Goal: Transaction & Acquisition: Subscribe to service/newsletter

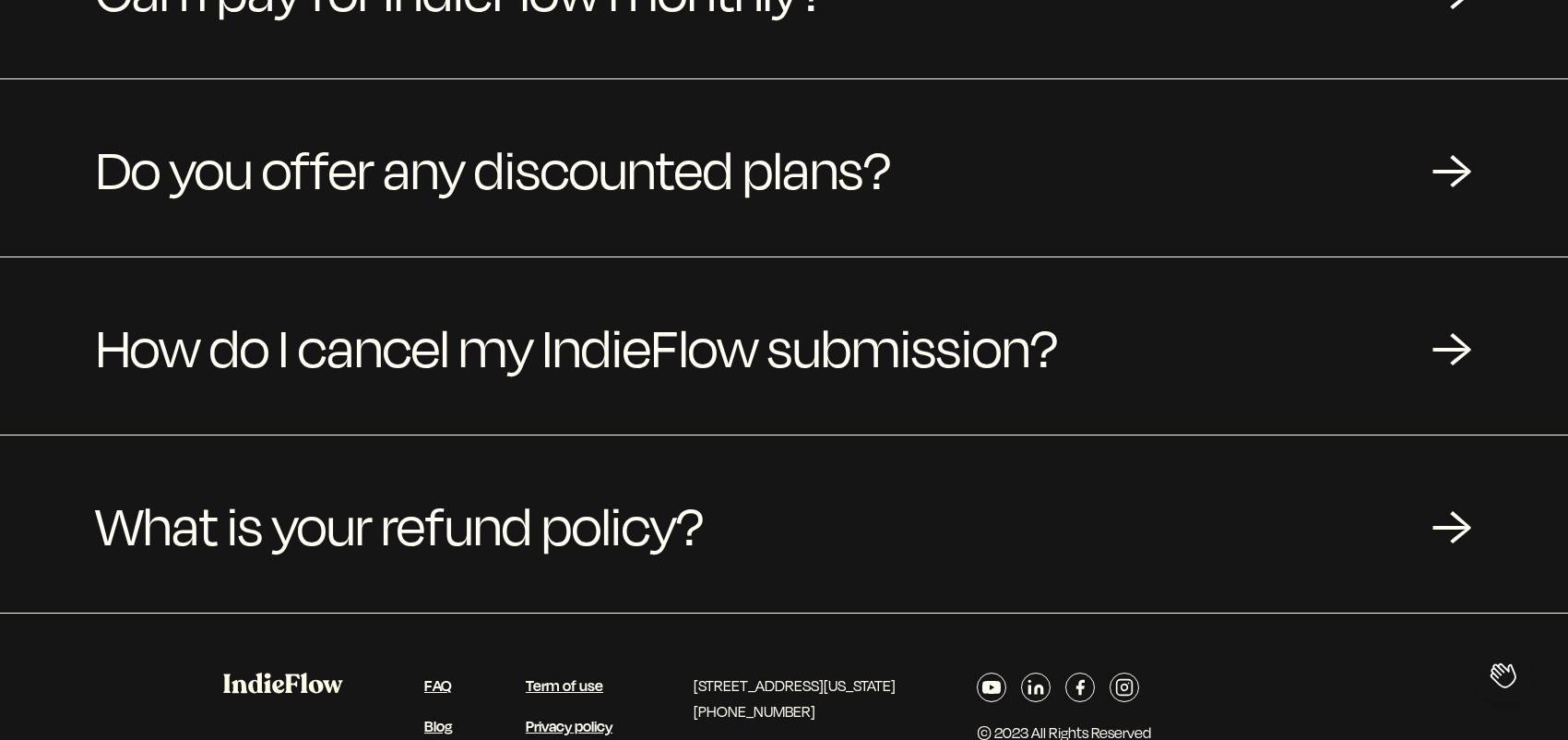
scroll to position [646, 0]
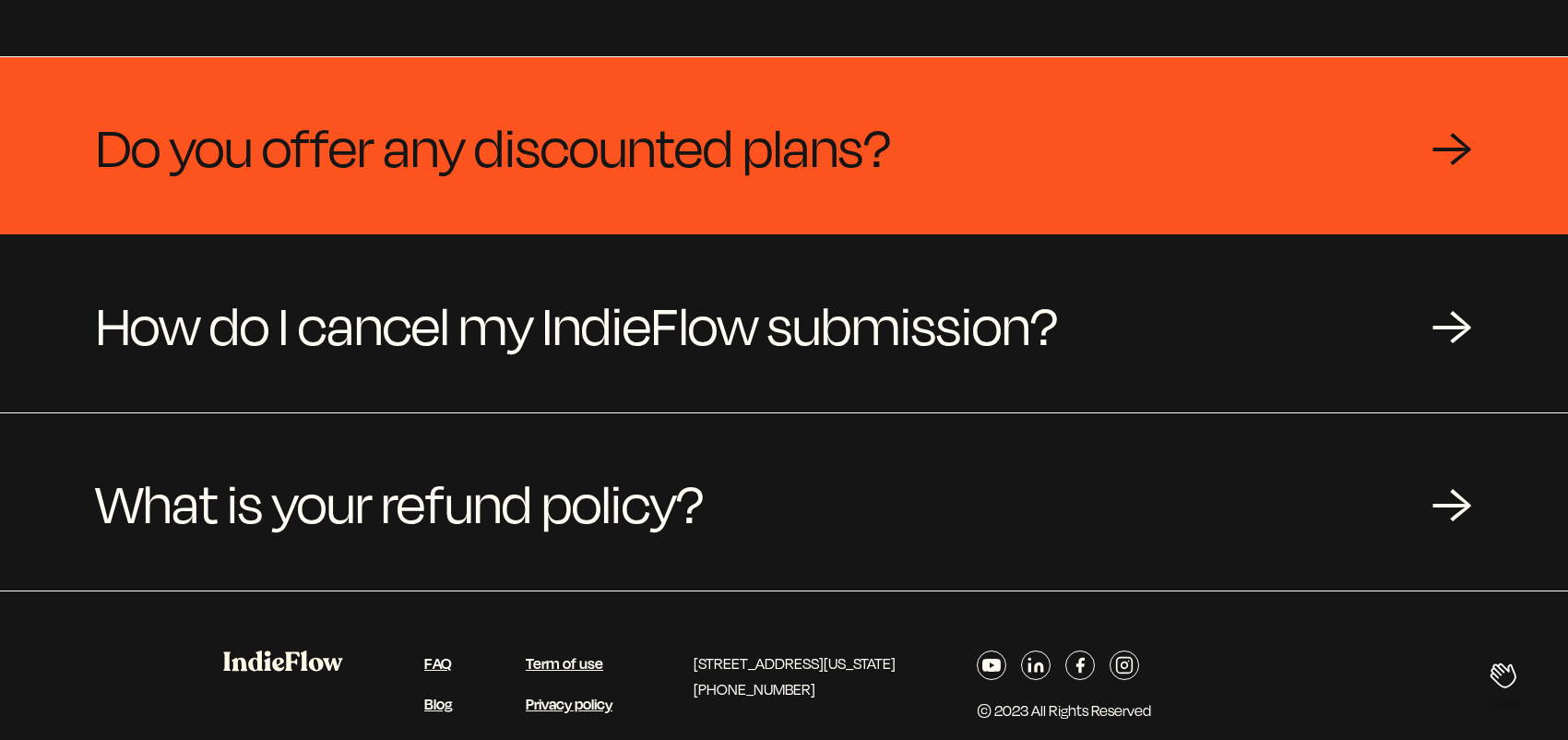
click at [1457, 146] on div "→" at bounding box center [1452, 146] width 40 height 56
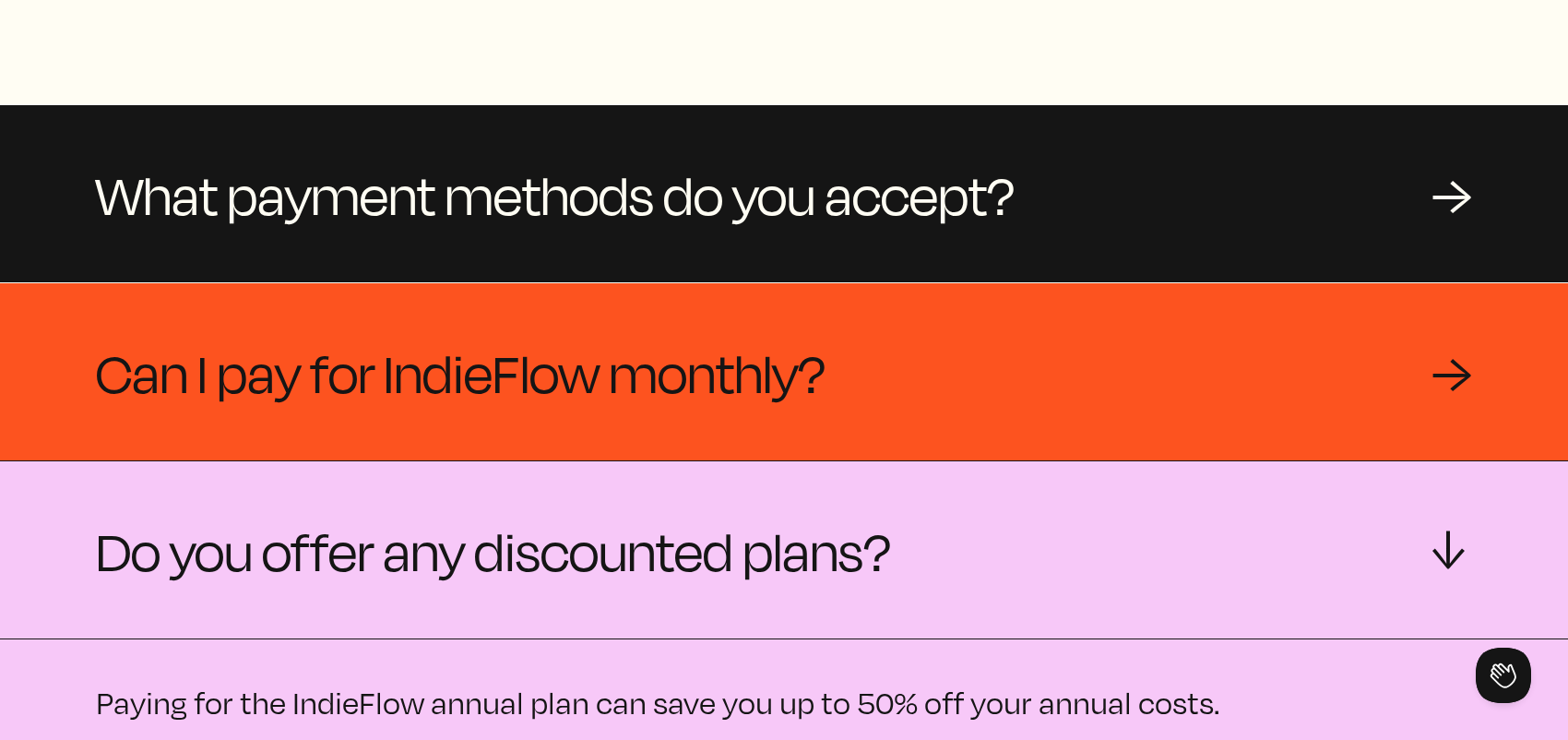
scroll to position [0, 0]
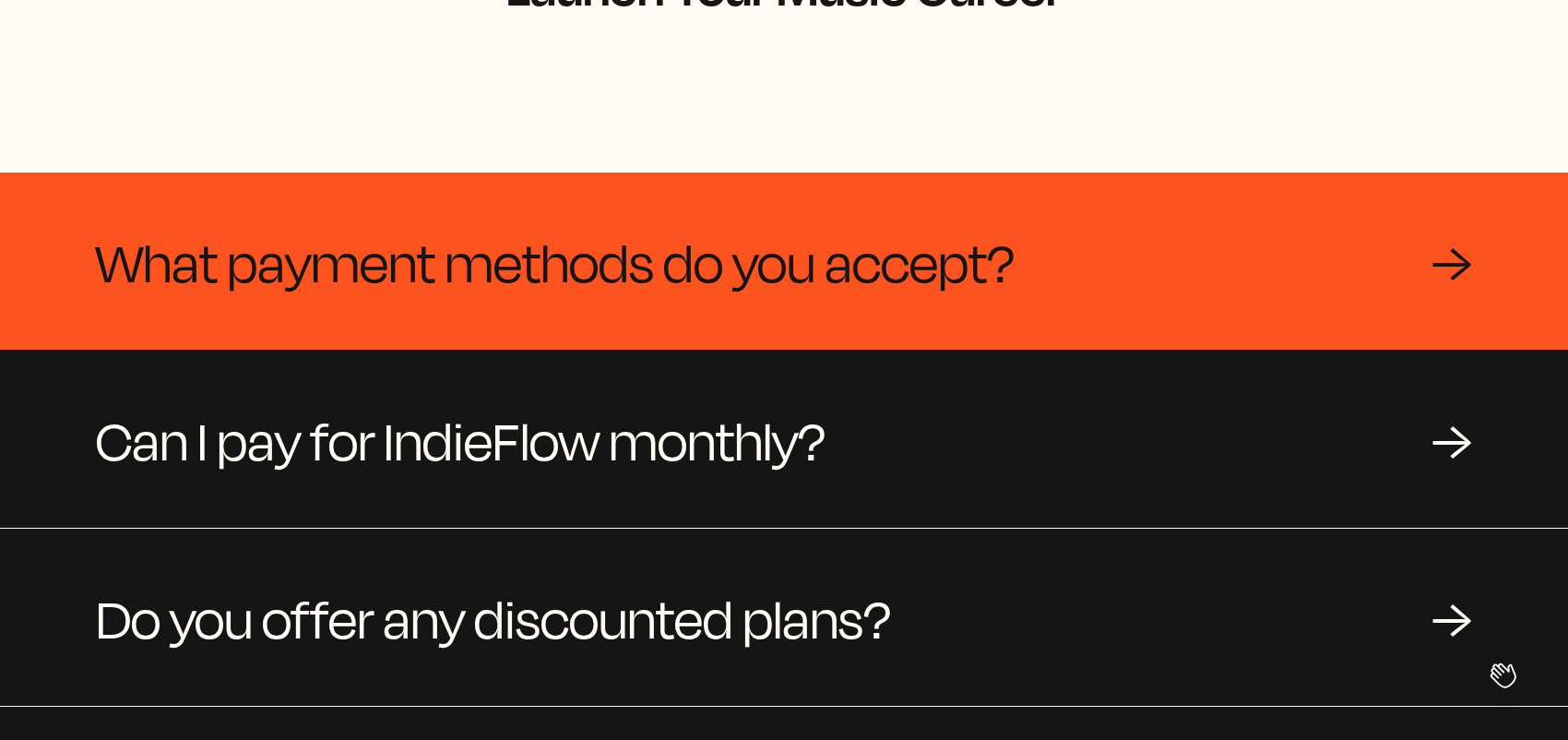
scroll to position [277, 0]
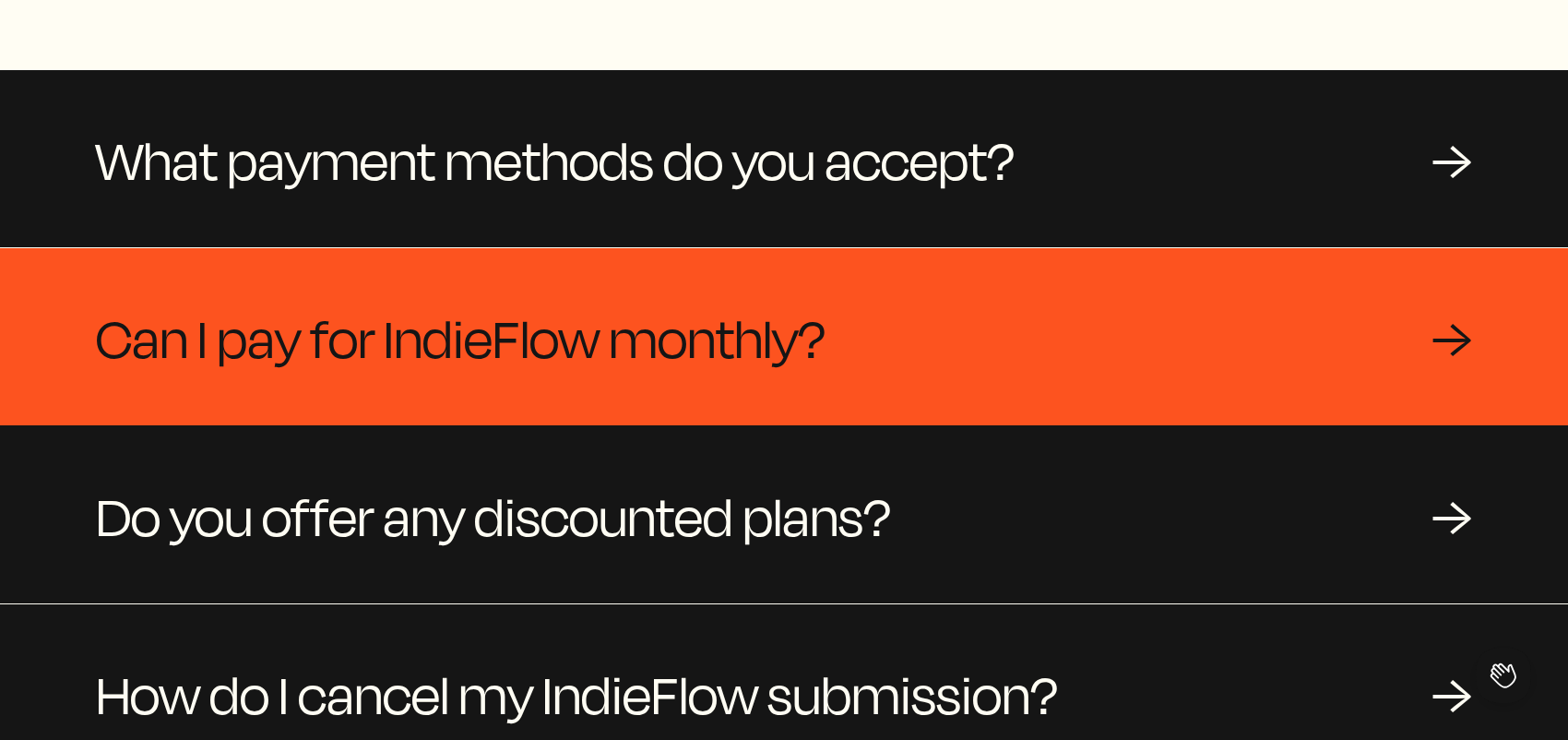
click at [1459, 330] on div "→" at bounding box center [1452, 337] width 40 height 56
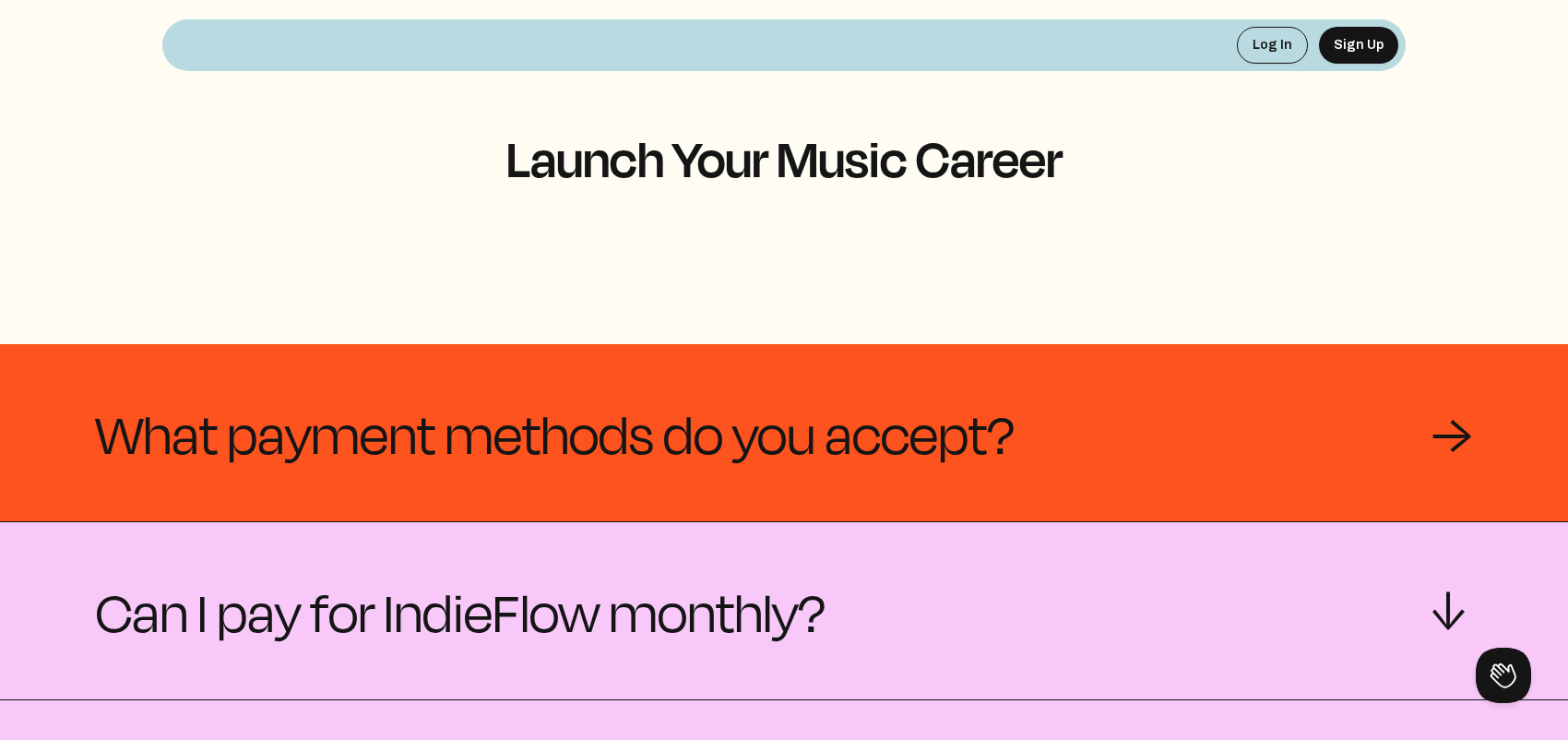
scroll to position [0, 0]
